Goal: Task Accomplishment & Management: Use online tool/utility

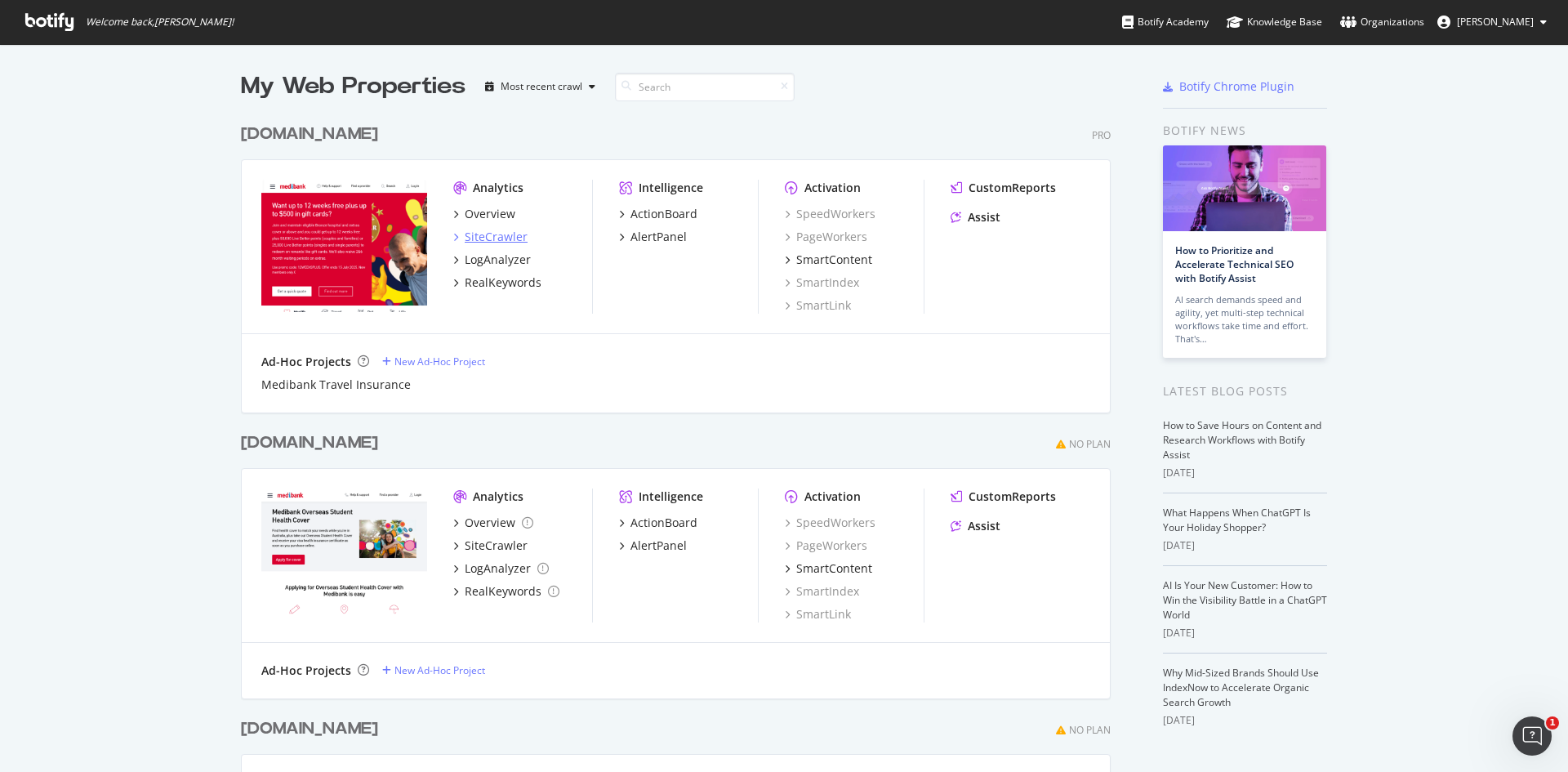
click at [465, 236] on div "SiteCrawler" at bounding box center [496, 237] width 62 height 17
